Goal: Task Accomplishment & Management: Manage account settings

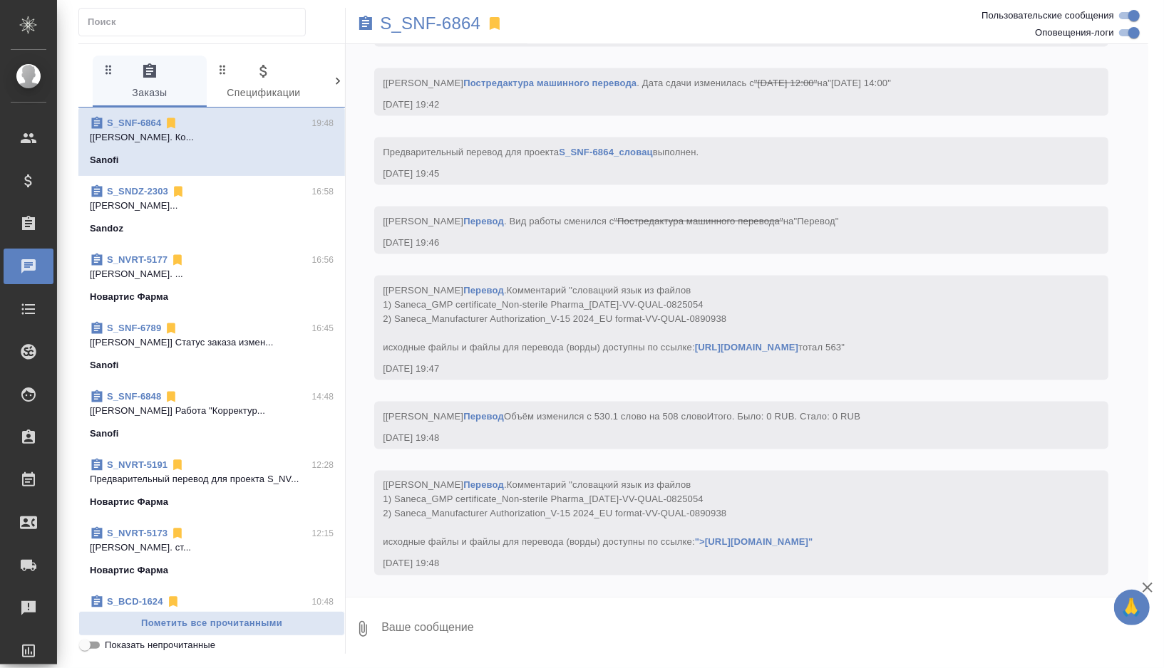
scroll to position [8725, 0]
click at [444, 25] on p "S_SNF-6864" at bounding box center [430, 23] width 100 height 14
click at [455, 19] on p "S_SNF-6864" at bounding box center [430, 23] width 100 height 14
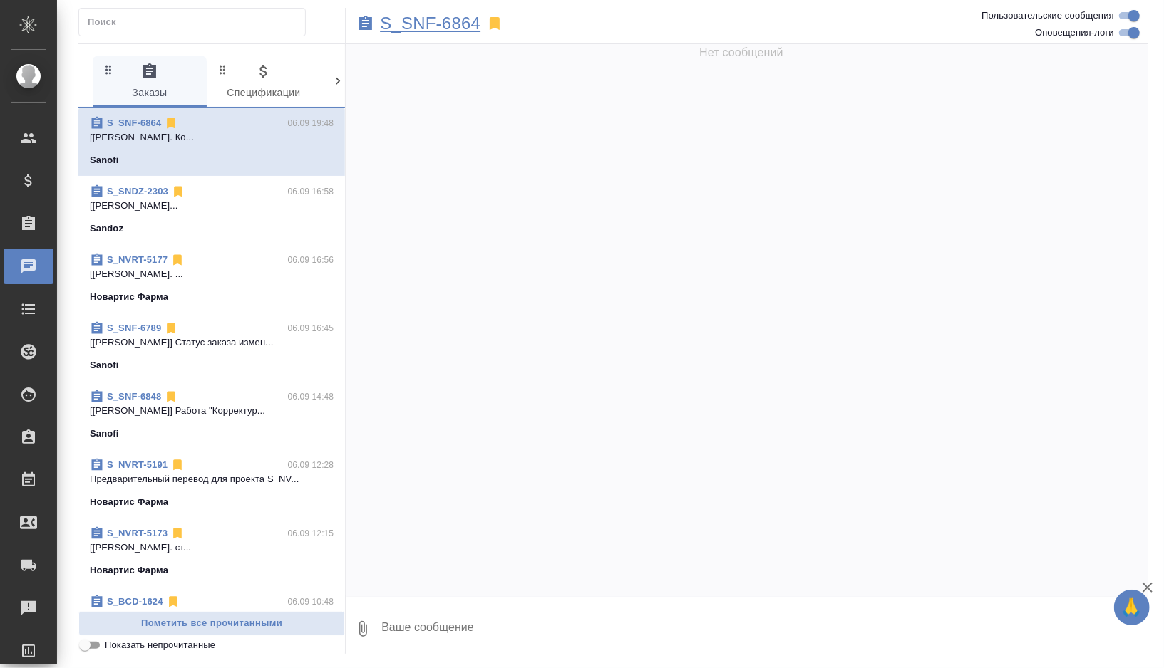
scroll to position [0, 0]
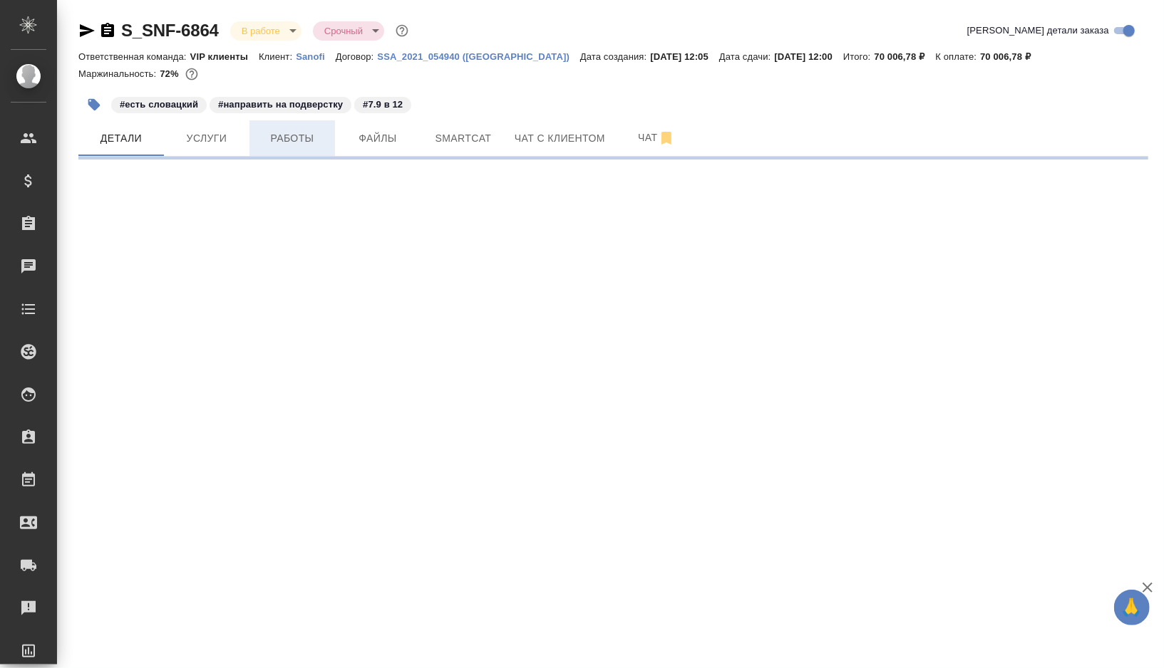
select select "RU"
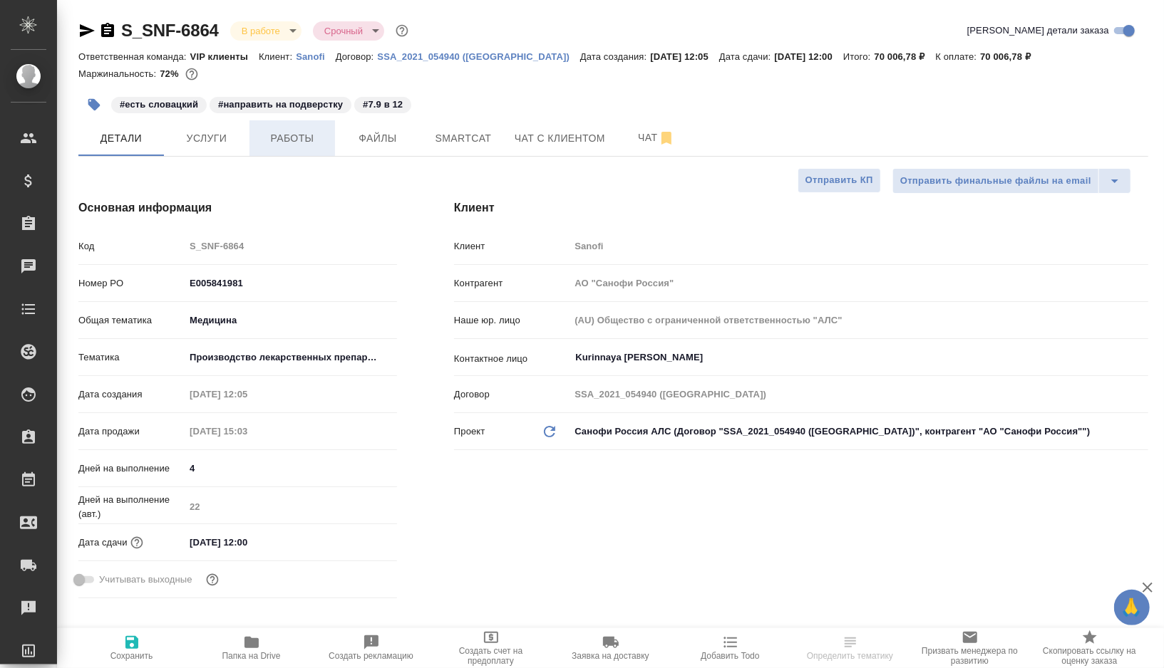
click at [291, 132] on span "Работы" at bounding box center [292, 139] width 68 height 18
type input "Грабко Мария"
type input "Комаров Роман"
type textarea "x"
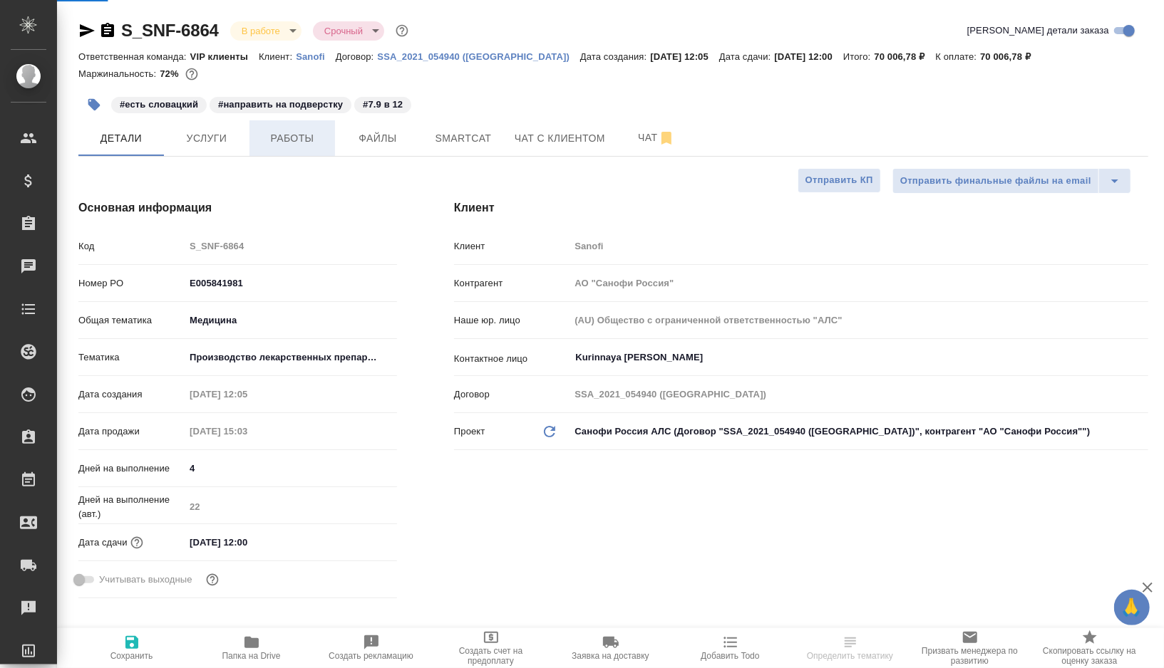
type textarea "x"
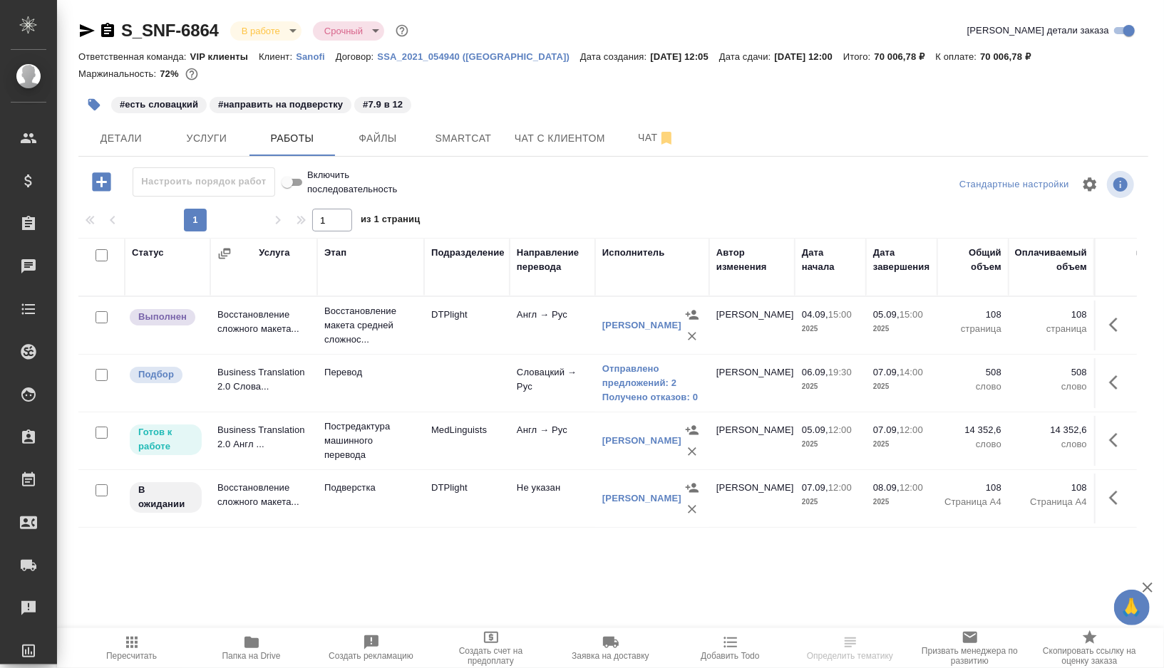
click at [428, 371] on td at bounding box center [467, 383] width 86 height 50
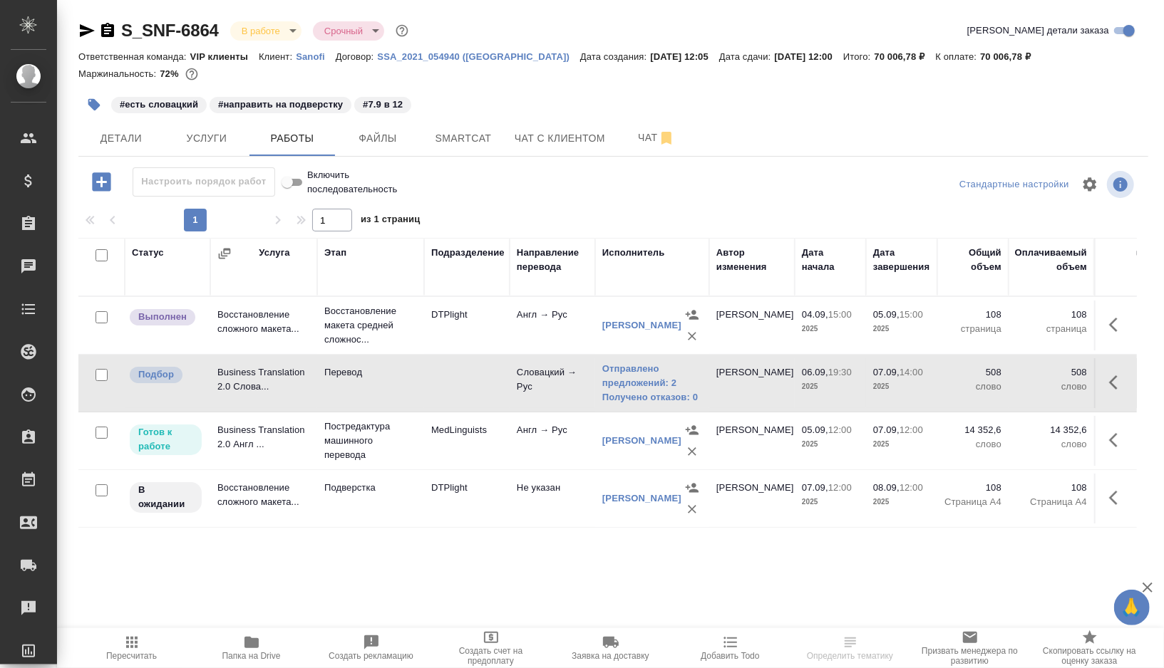
click at [428, 371] on td at bounding box center [467, 383] width 86 height 50
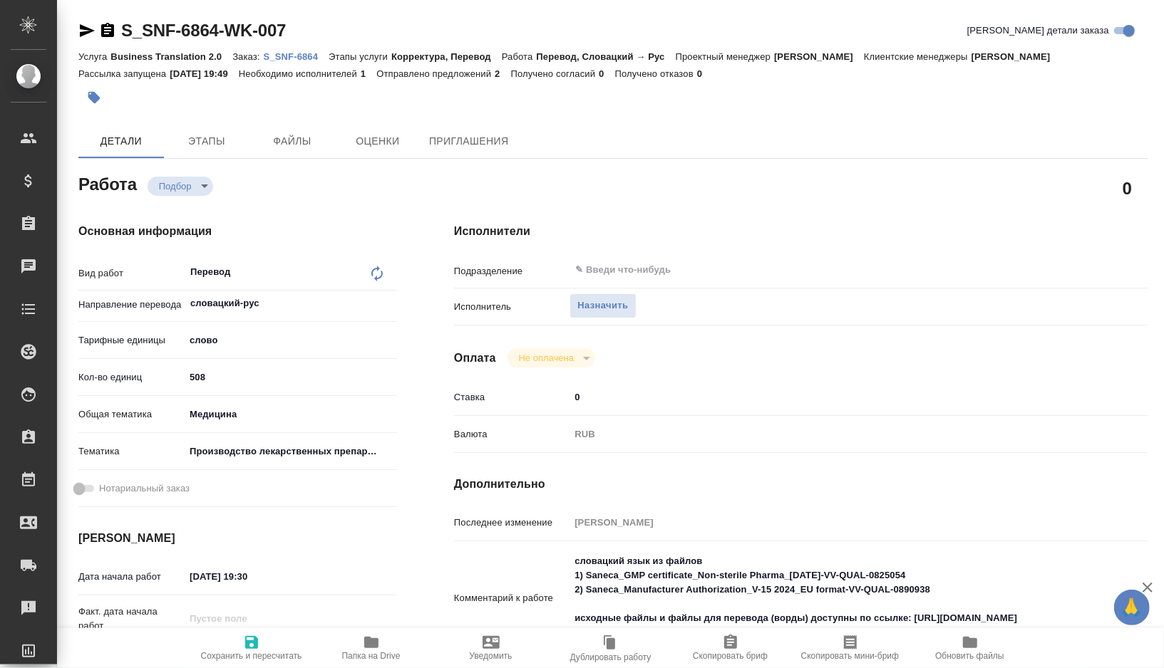
type textarea "x"
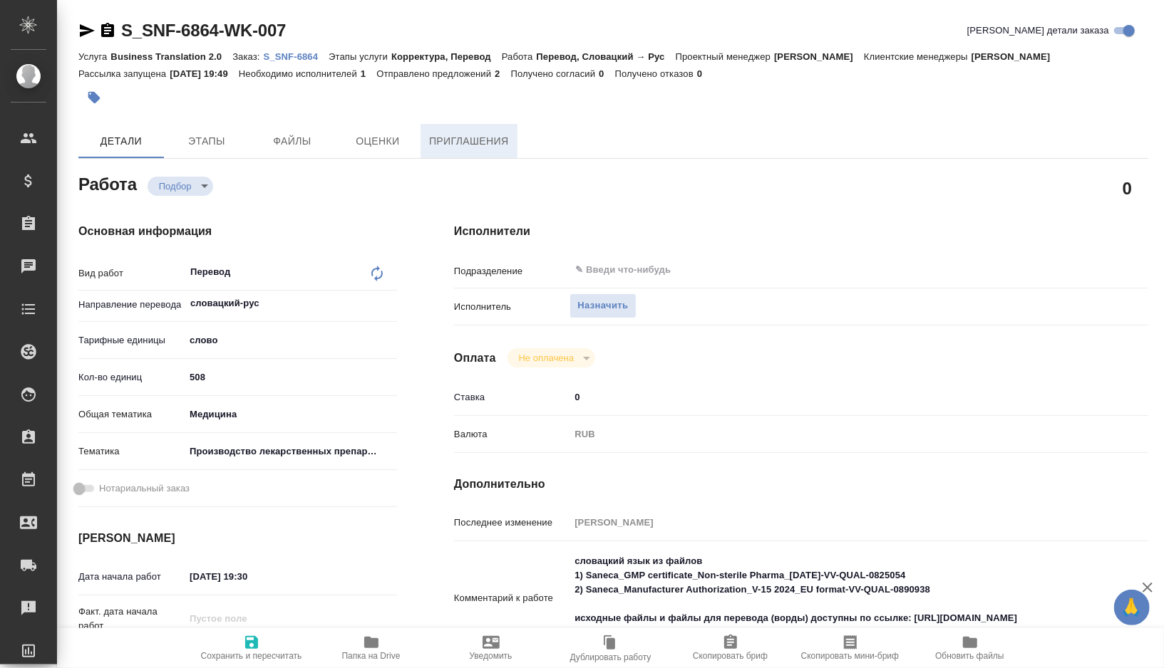
click at [446, 148] on span "Приглашения" at bounding box center [469, 142] width 80 height 18
type textarea "x"
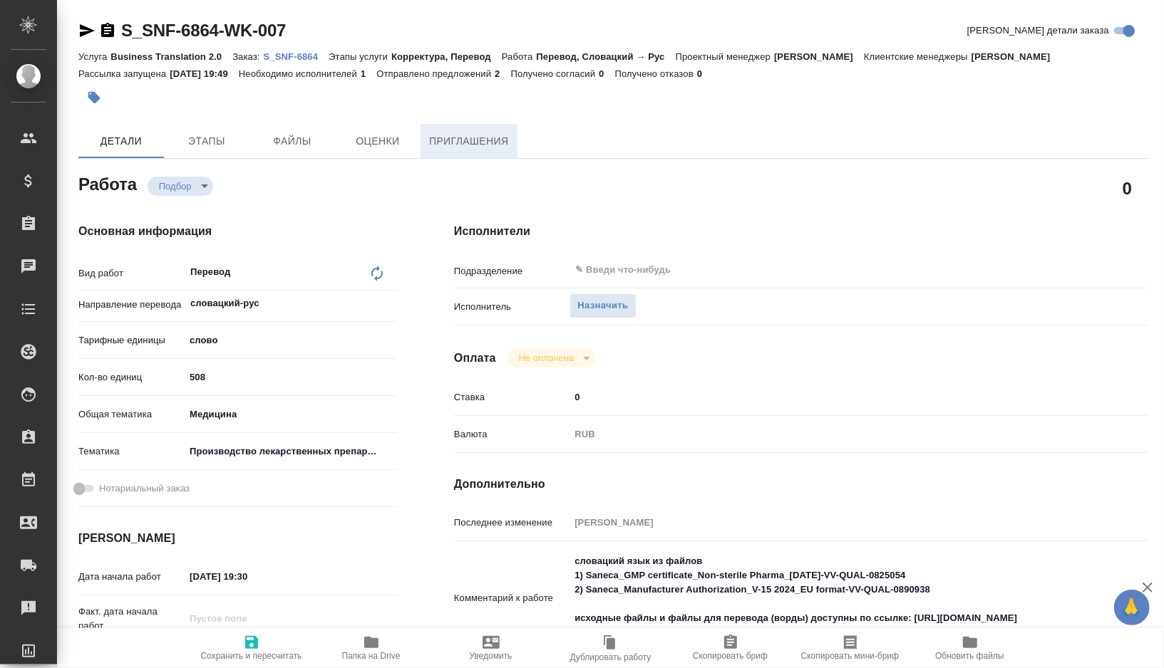
type textarea "x"
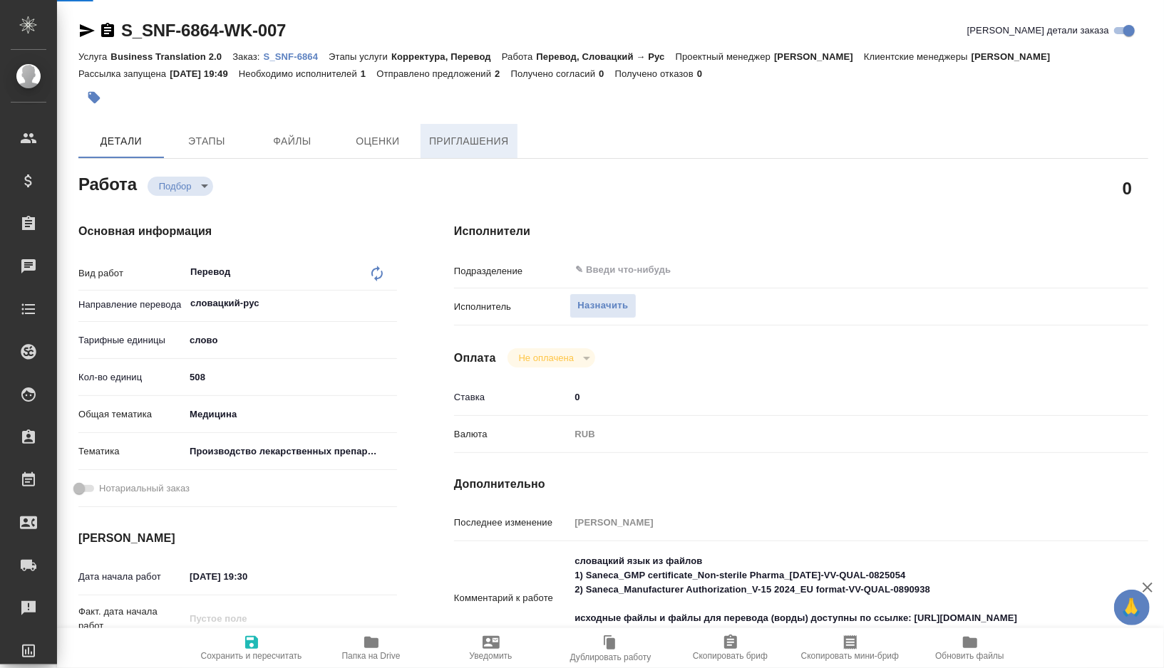
type textarea "x"
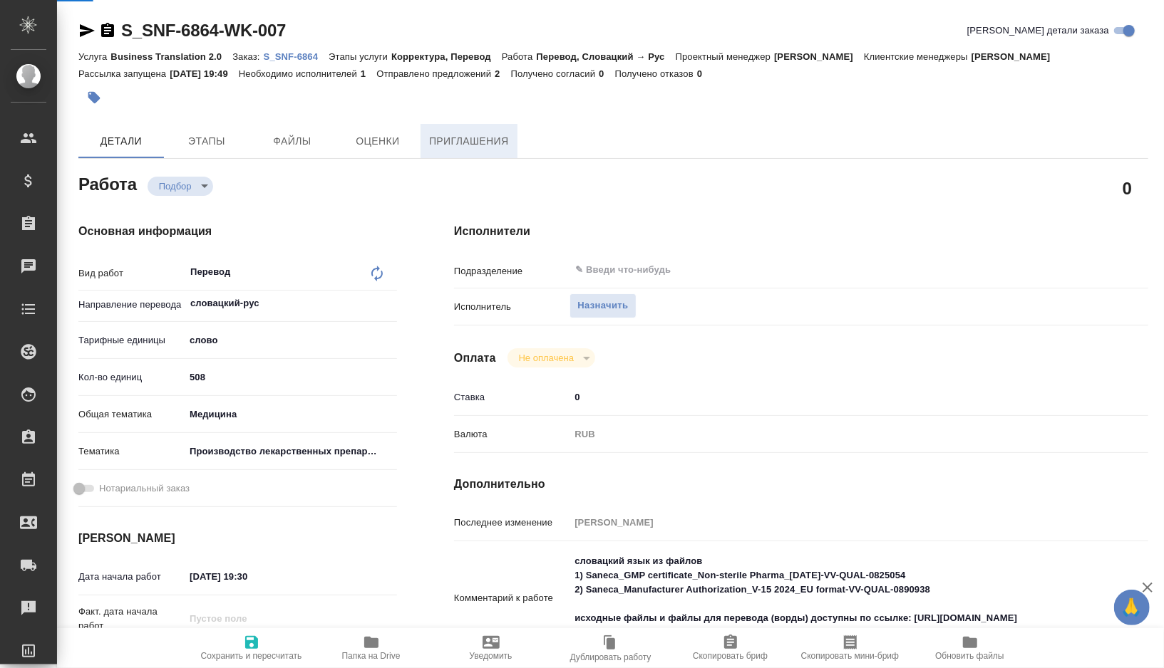
type textarea "x"
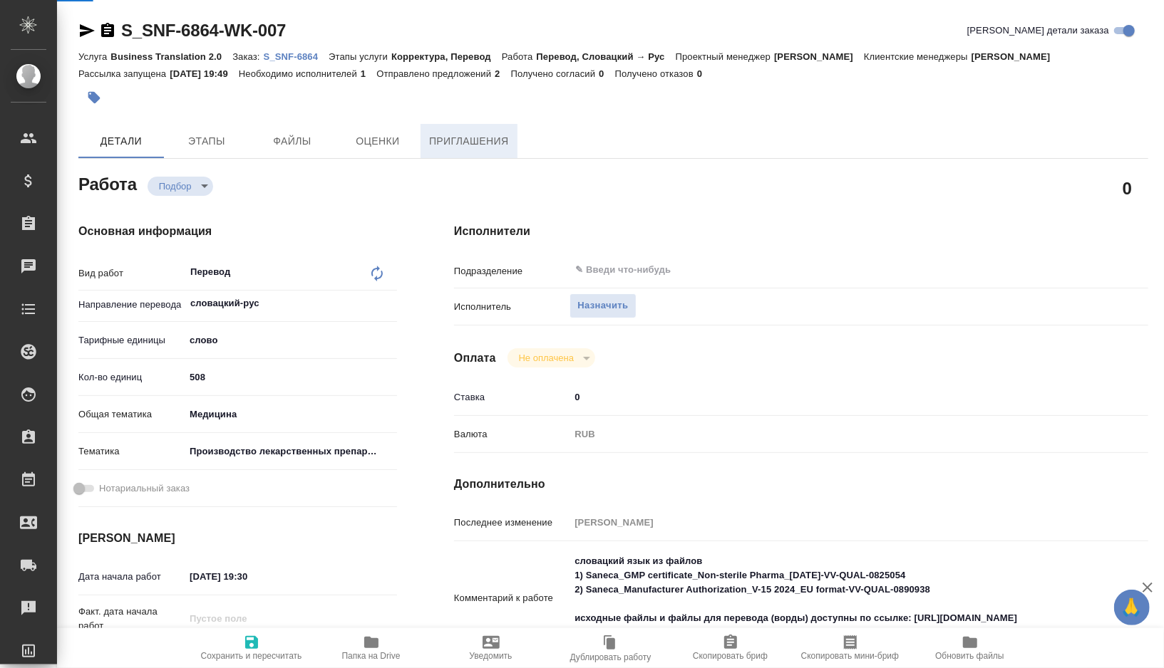
type textarea "x"
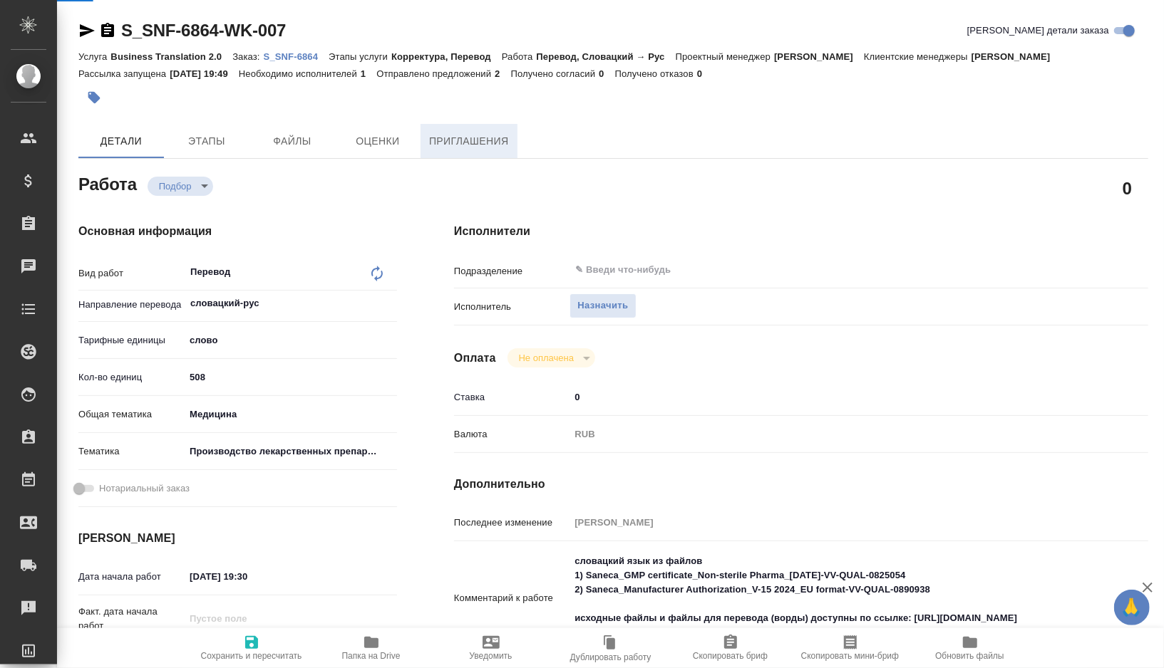
type textarea "x"
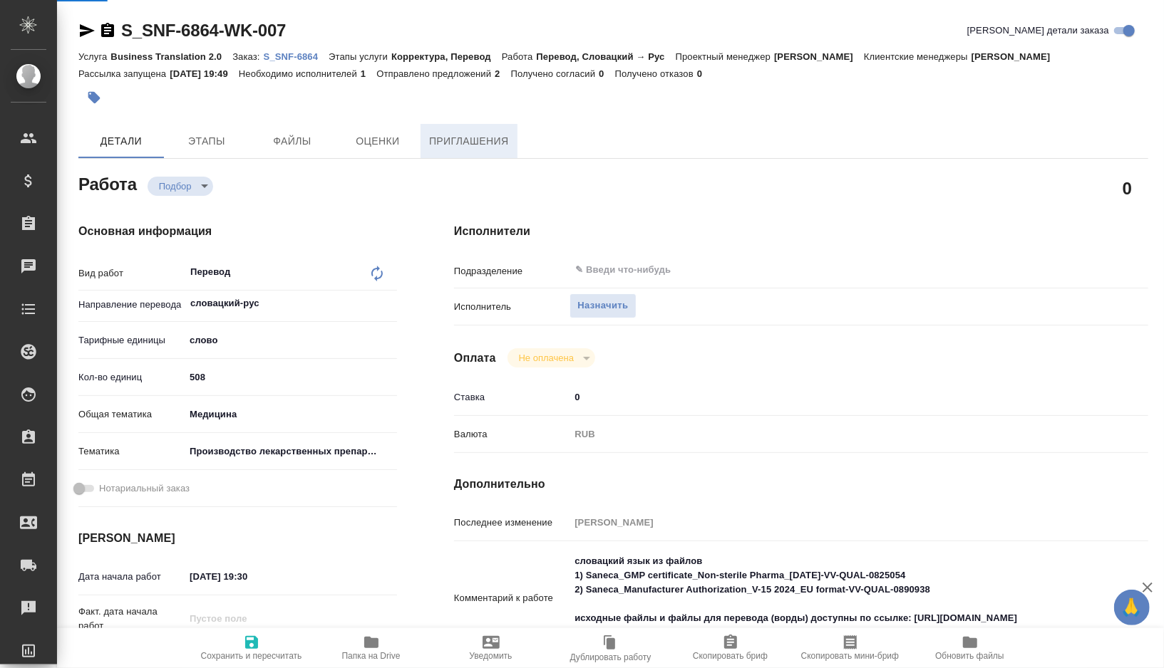
type textarea "x"
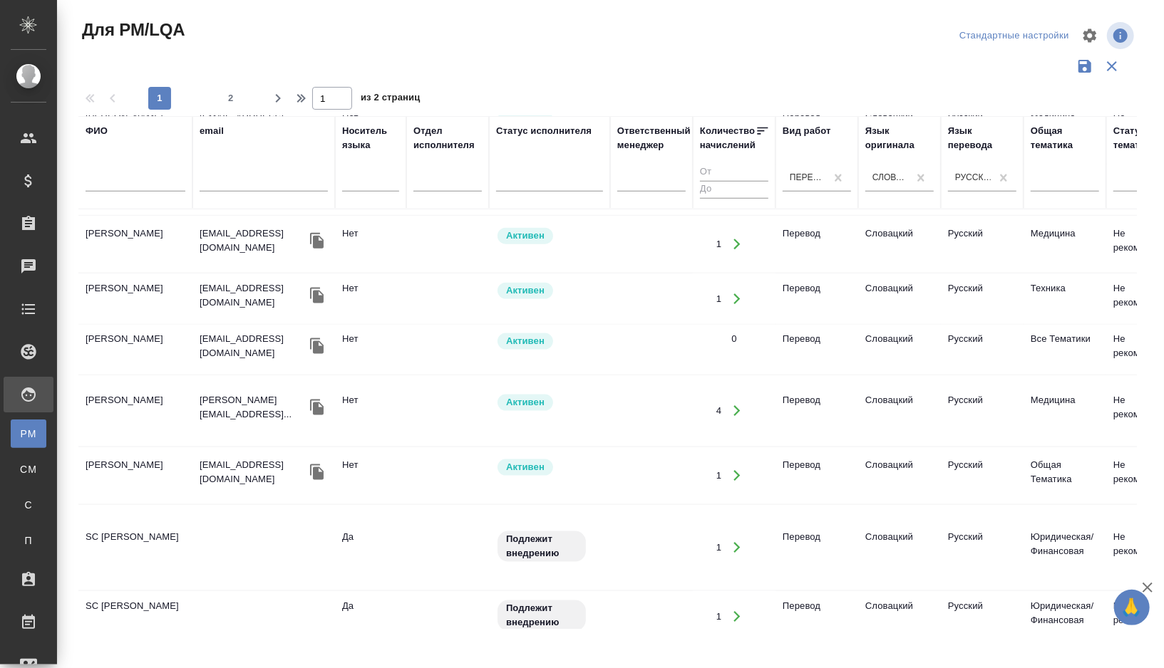
scroll to position [1268, 0]
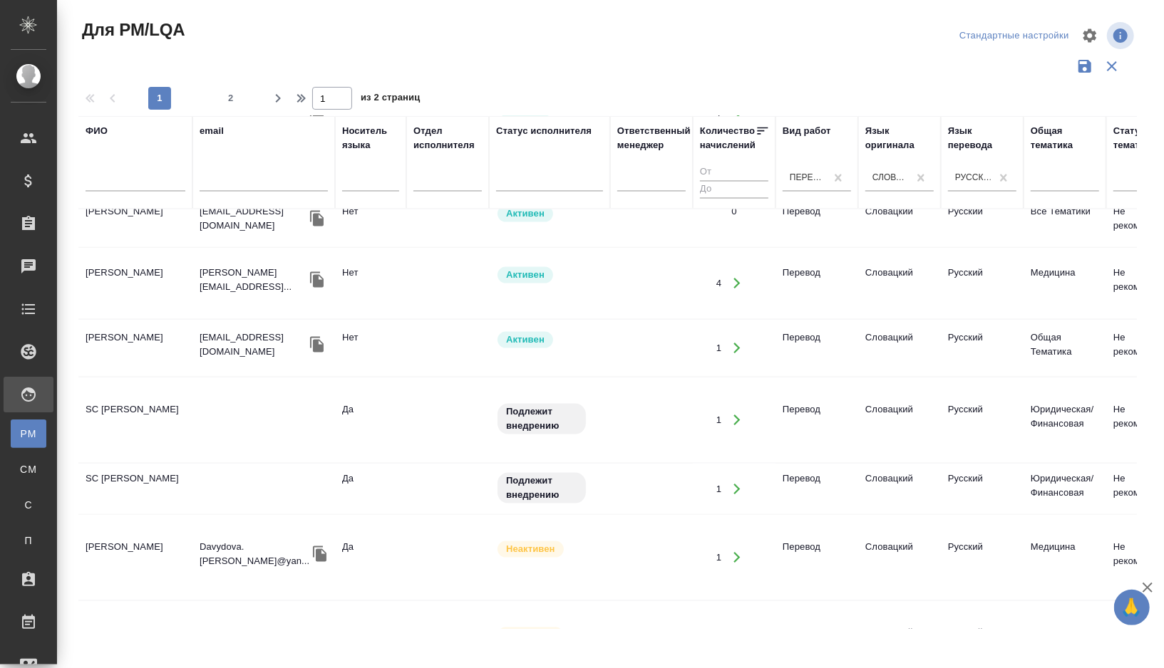
click at [161, 283] on td "[PERSON_NAME]" at bounding box center [135, 284] width 114 height 50
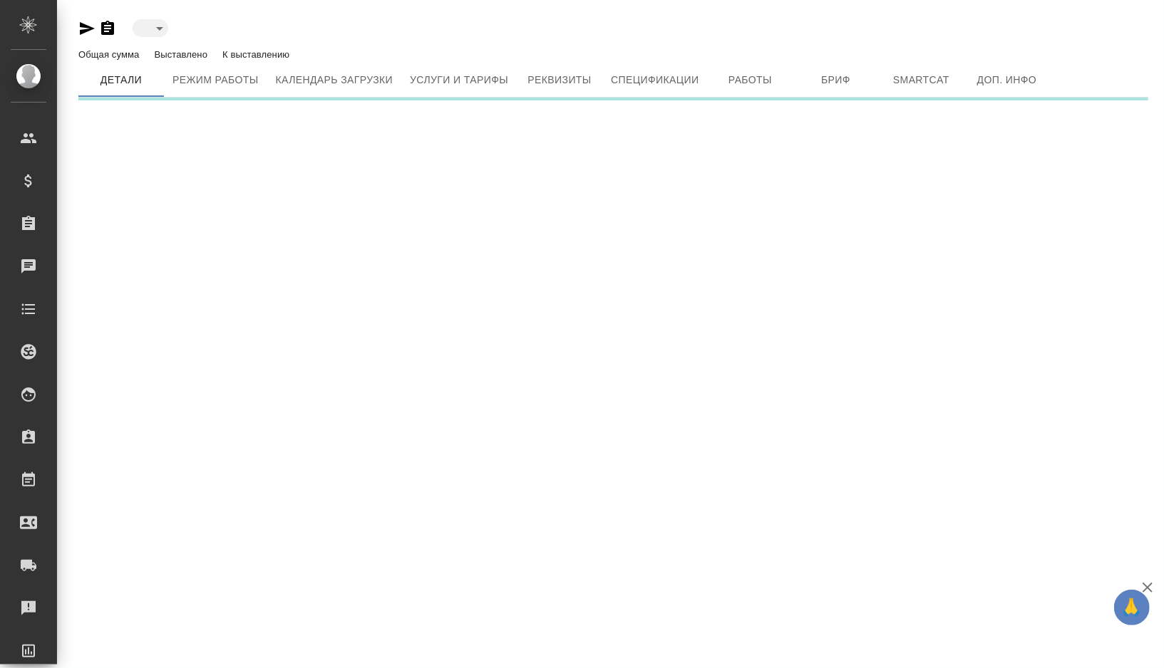
type input "active"
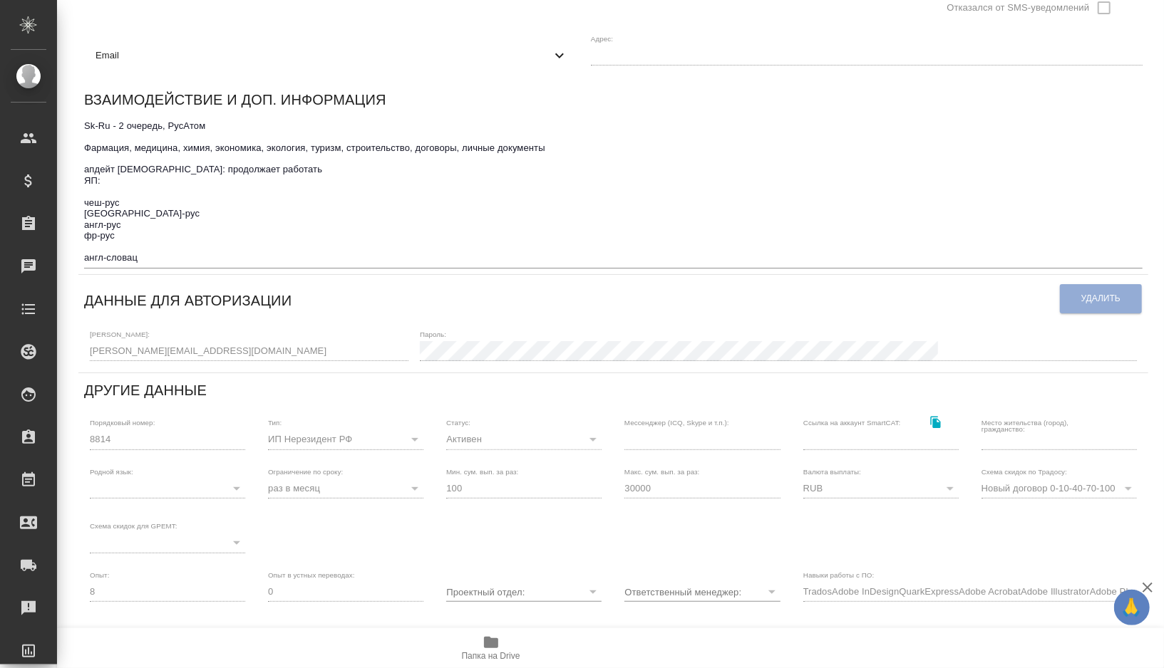
scroll to position [229, 0]
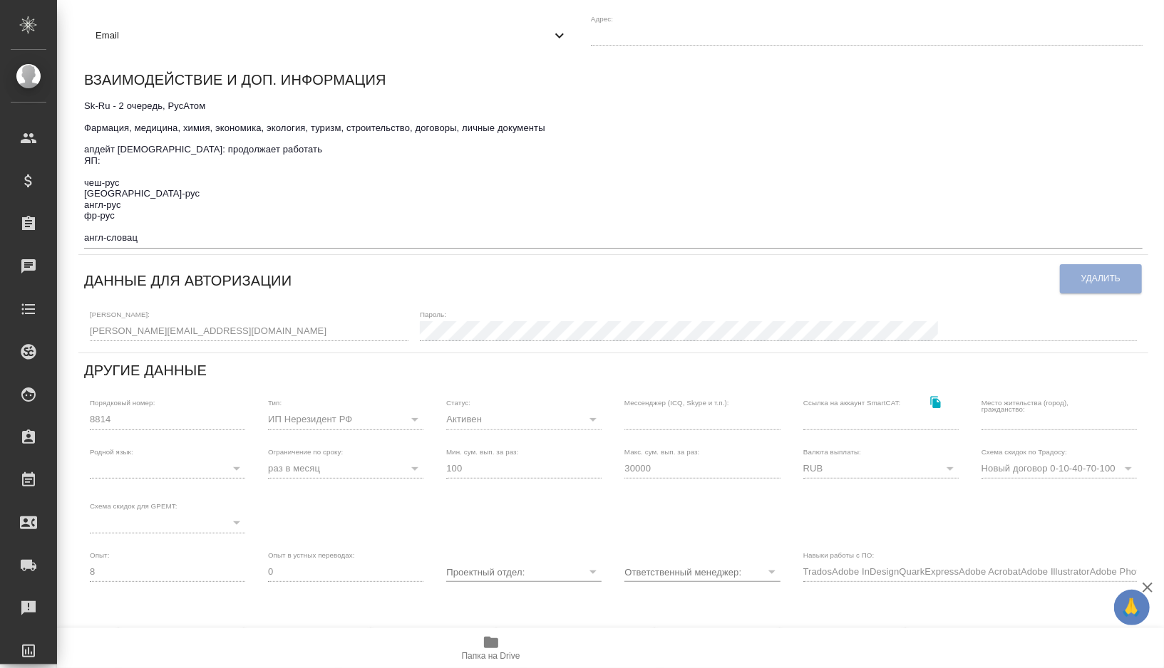
click at [88, 318] on div "Логин: [PERSON_NAME][EMAIL_ADDRESS][DOMAIN_NAME] Пароль:" at bounding box center [613, 325] width 1058 height 44
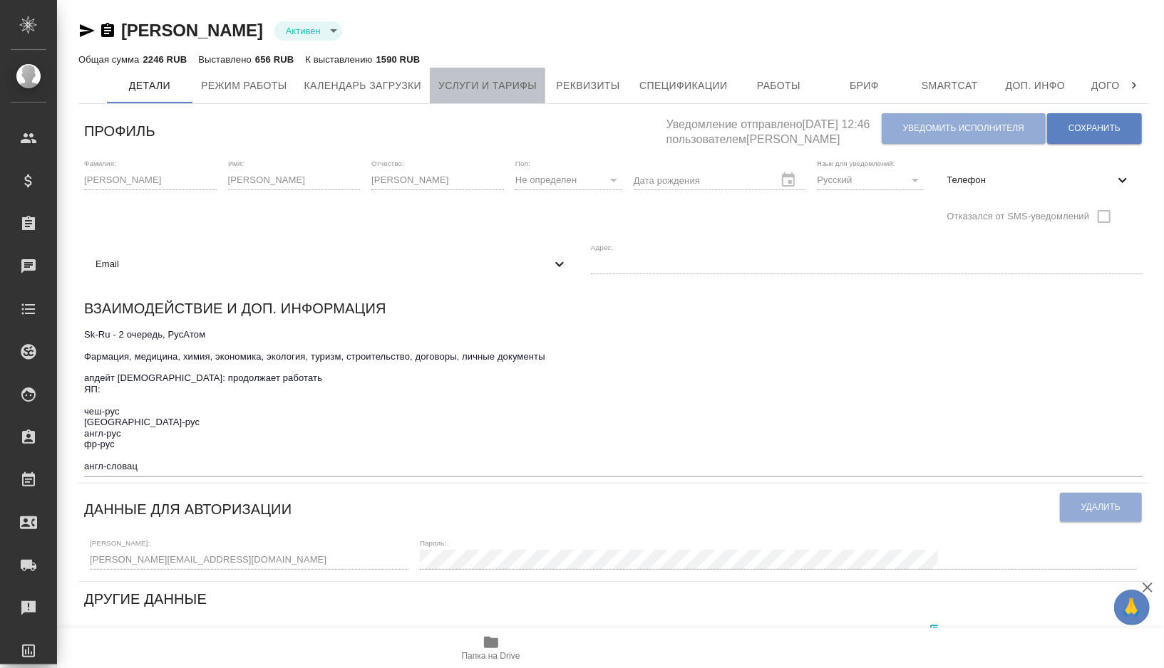
click at [507, 83] on span "Услуги и тарифы" at bounding box center [487, 86] width 98 height 18
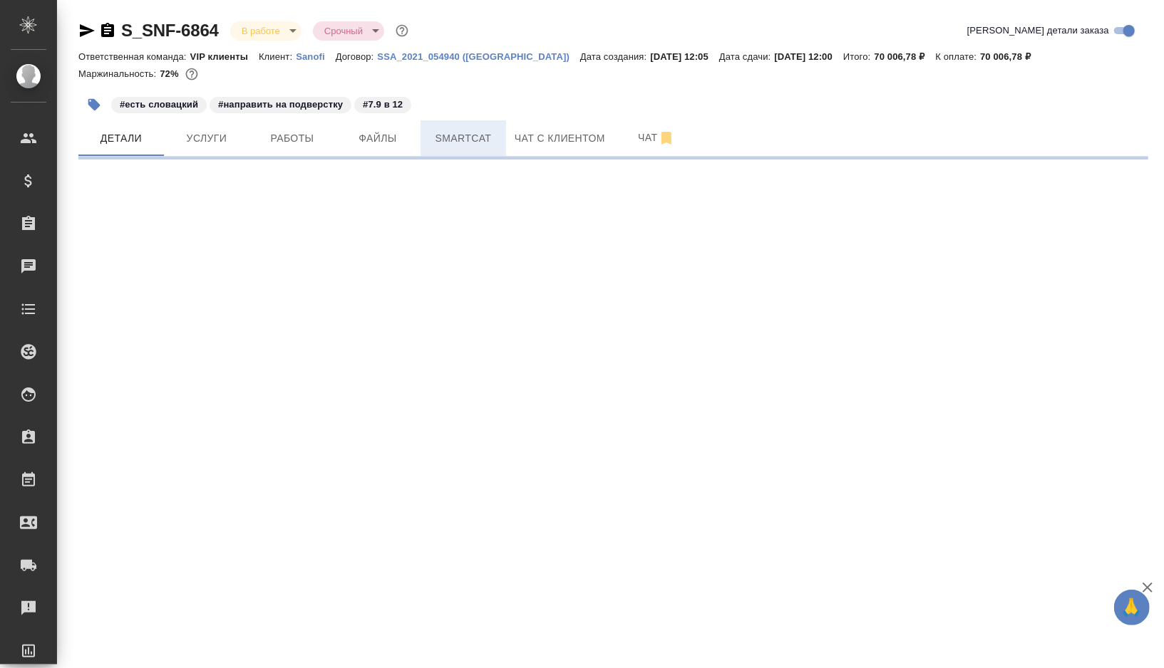
click at [461, 138] on span "Smartcat" at bounding box center [463, 139] width 68 height 18
select select "RU"
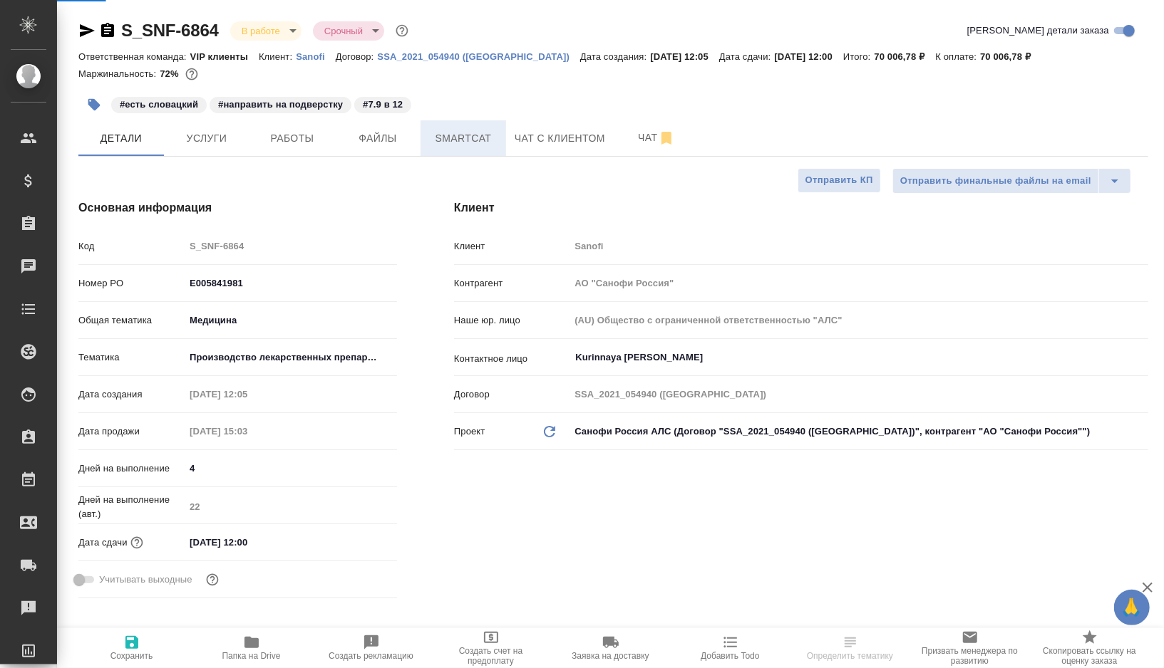
type textarea "x"
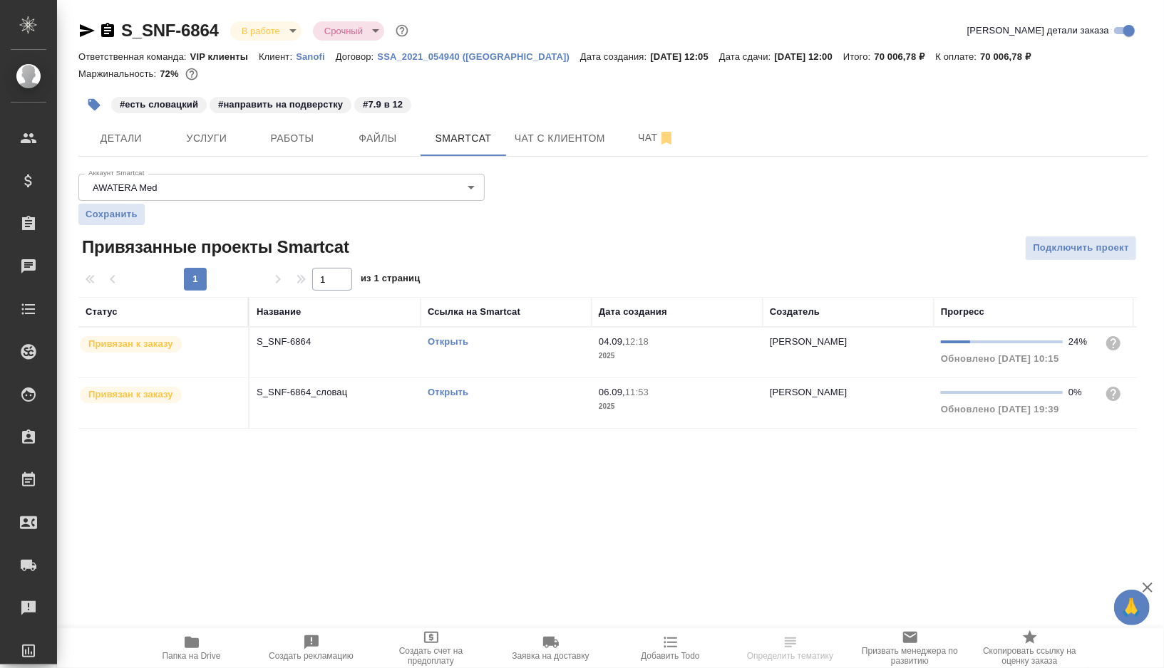
click at [454, 390] on link "Открыть" at bounding box center [448, 392] width 41 height 11
